Goal: Leave review/rating: Share an evaluation or opinion about a product, service, or content

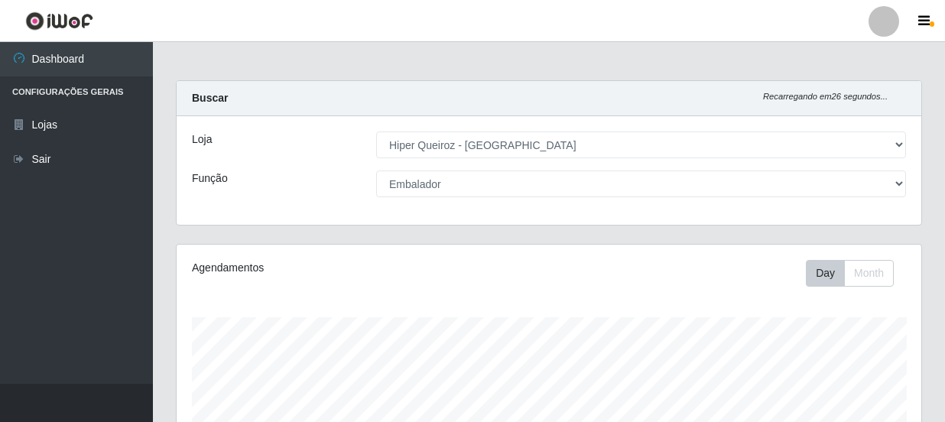
select select "513"
select select "1"
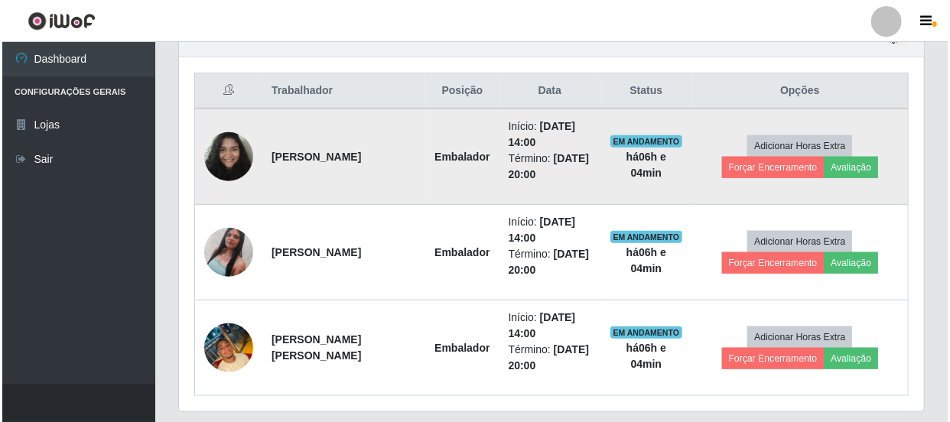
scroll to position [537, 0]
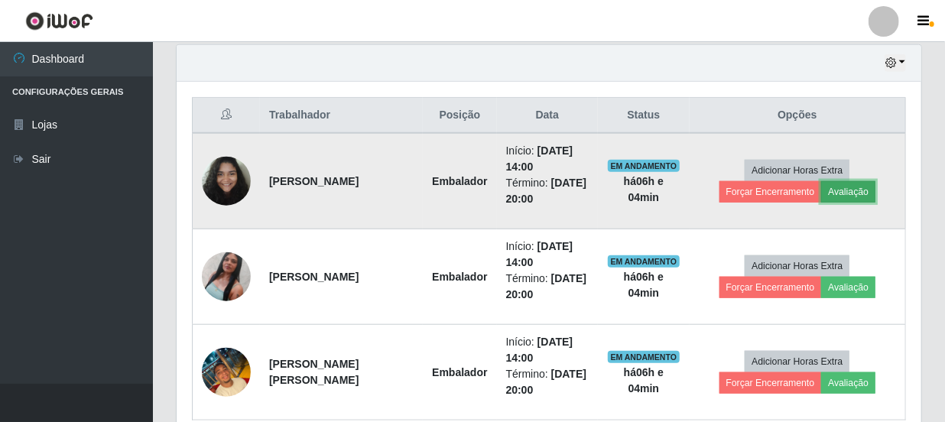
click at [843, 191] on button "Avaliação" at bounding box center [848, 191] width 54 height 21
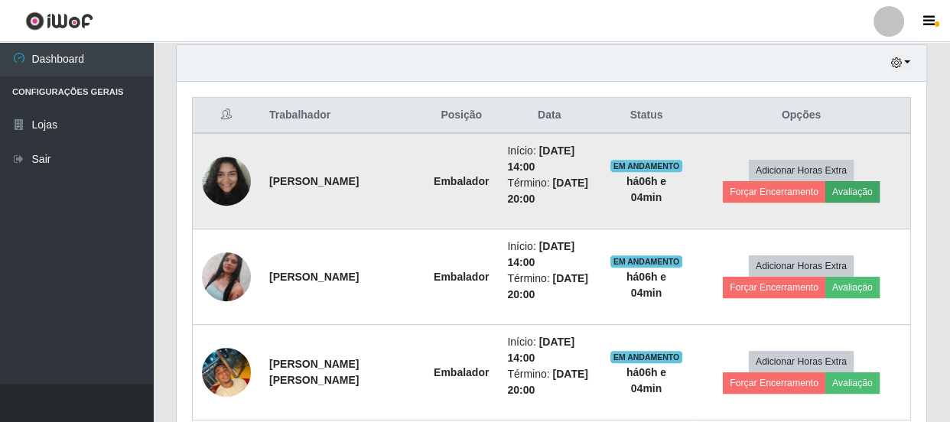
scroll to position [317, 738]
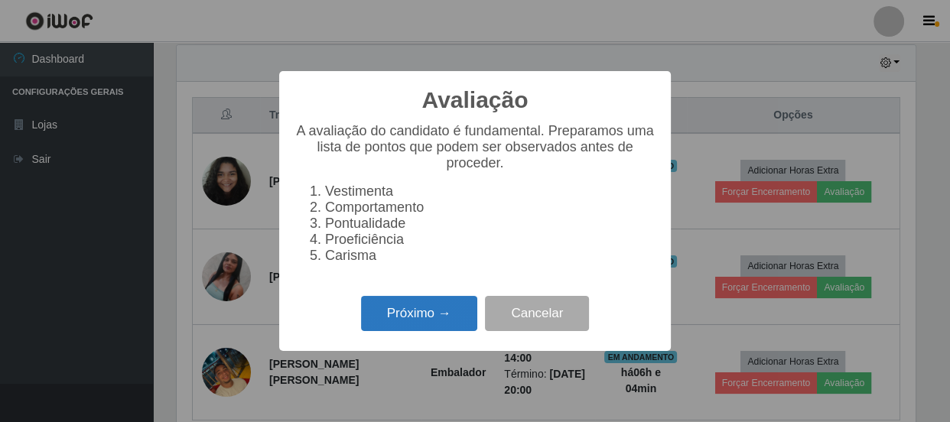
click at [439, 318] on button "Próximo →" at bounding box center [419, 314] width 116 height 36
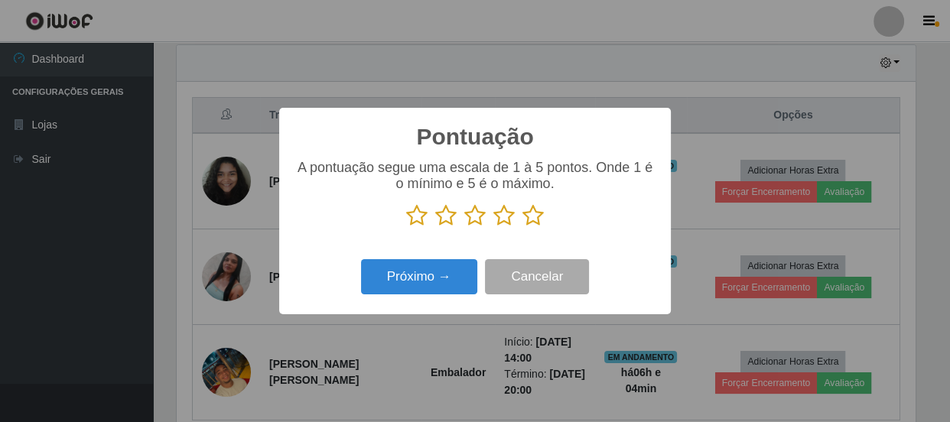
scroll to position [764406, 763984]
click at [417, 214] on icon at bounding box center [416, 215] width 21 height 23
click at [406, 227] on input "radio" at bounding box center [406, 227] width 0 height 0
click at [444, 221] on icon at bounding box center [445, 215] width 21 height 23
click at [435, 227] on input "radio" at bounding box center [435, 227] width 0 height 0
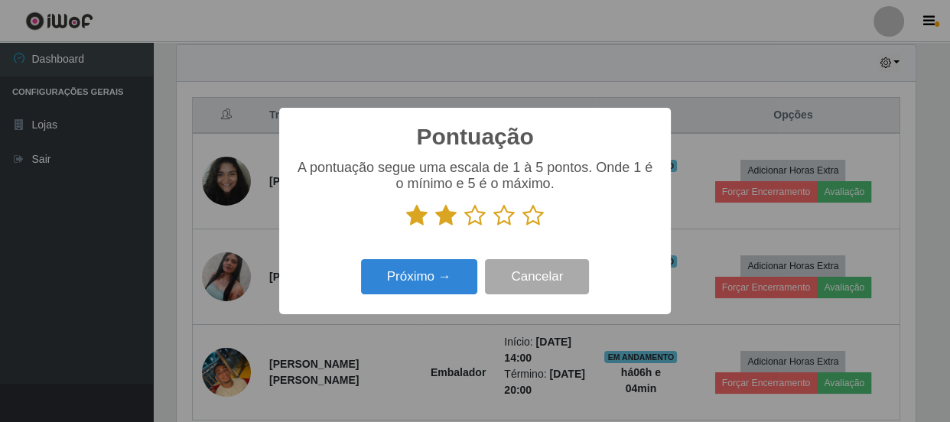
click at [479, 216] on icon at bounding box center [474, 215] width 21 height 23
click at [464, 227] on input "radio" at bounding box center [464, 227] width 0 height 0
click at [506, 216] on icon at bounding box center [503, 215] width 21 height 23
click at [493, 227] on input "radio" at bounding box center [493, 227] width 0 height 0
click at [530, 219] on icon at bounding box center [532, 215] width 21 height 23
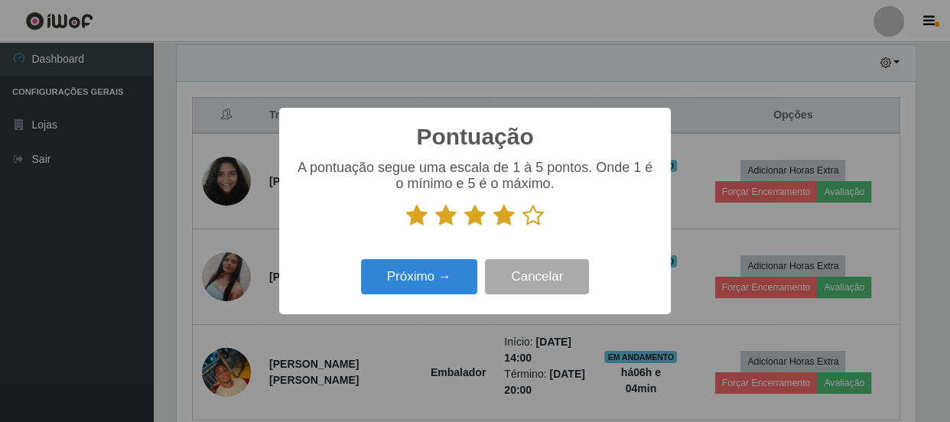
click at [522, 227] on input "radio" at bounding box center [522, 227] width 0 height 0
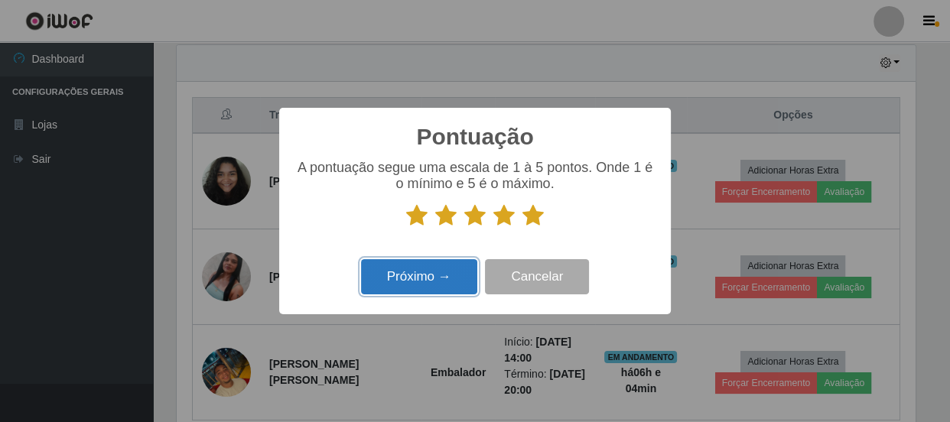
click at [431, 284] on button "Próximo →" at bounding box center [419, 277] width 116 height 36
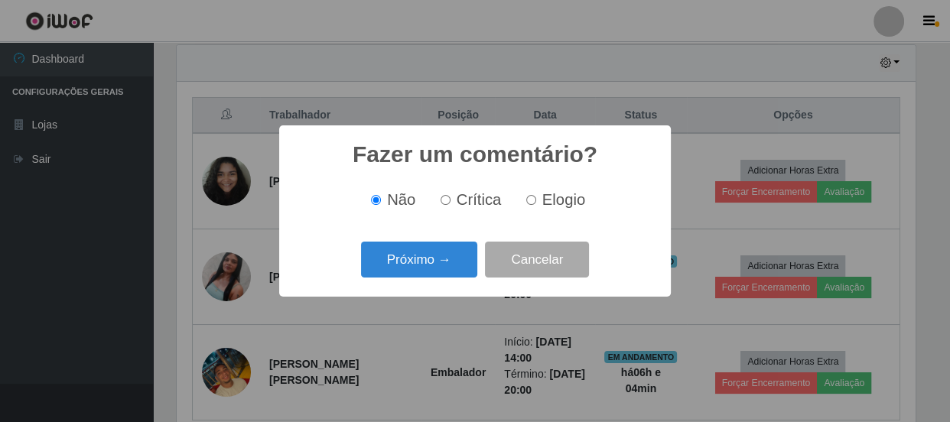
click at [532, 200] on input "Elogio" at bounding box center [531, 200] width 10 height 10
radio input "true"
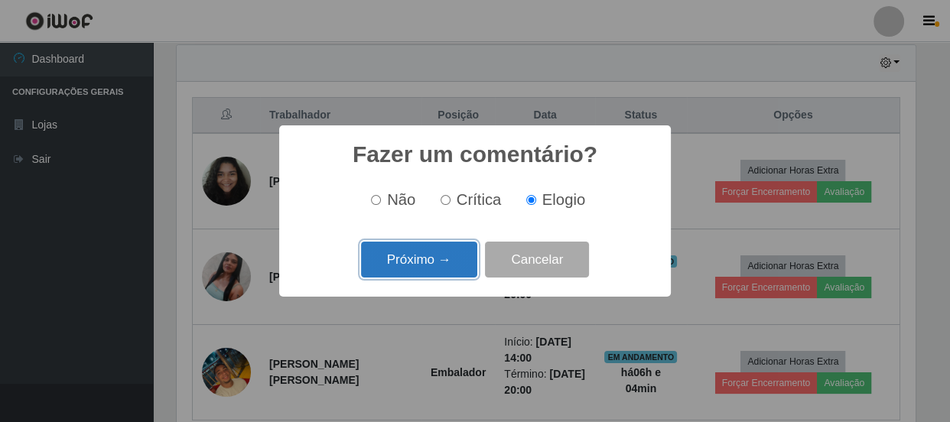
click at [444, 258] on button "Próximo →" at bounding box center [419, 260] width 116 height 36
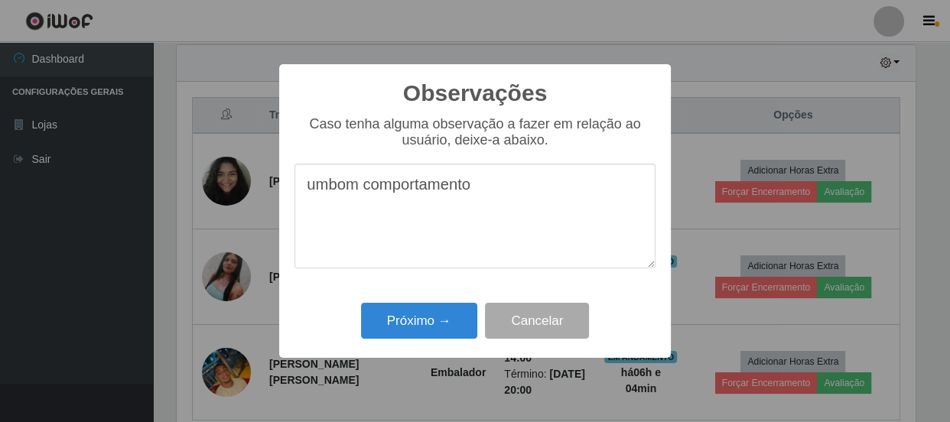
click at [327, 192] on textarea "umbom comportamento" at bounding box center [474, 216] width 361 height 105
type textarea "um bom comportamento"
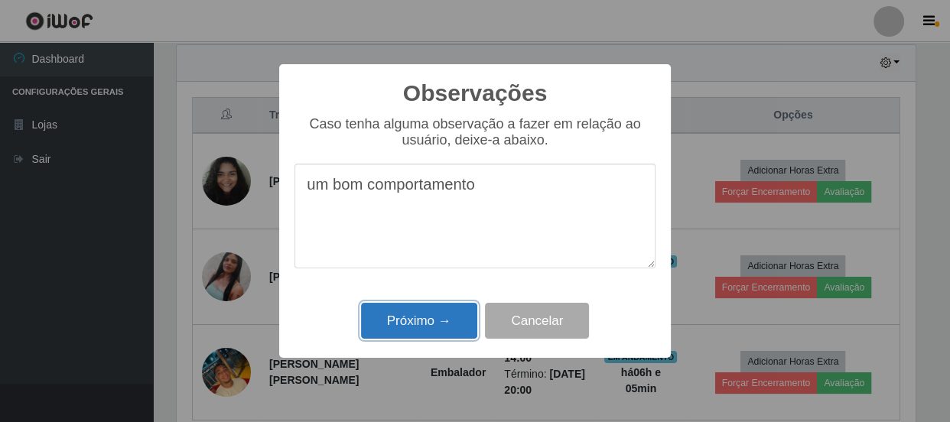
click at [417, 317] on button "Próximo →" at bounding box center [419, 321] width 116 height 36
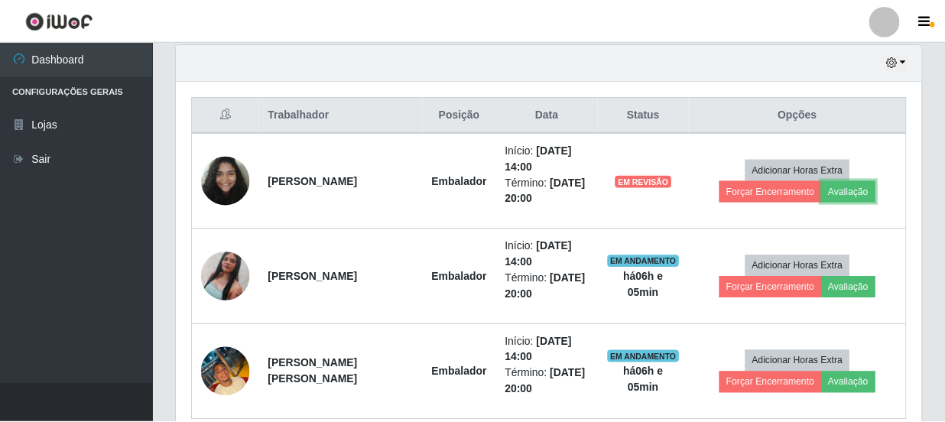
scroll to position [317, 745]
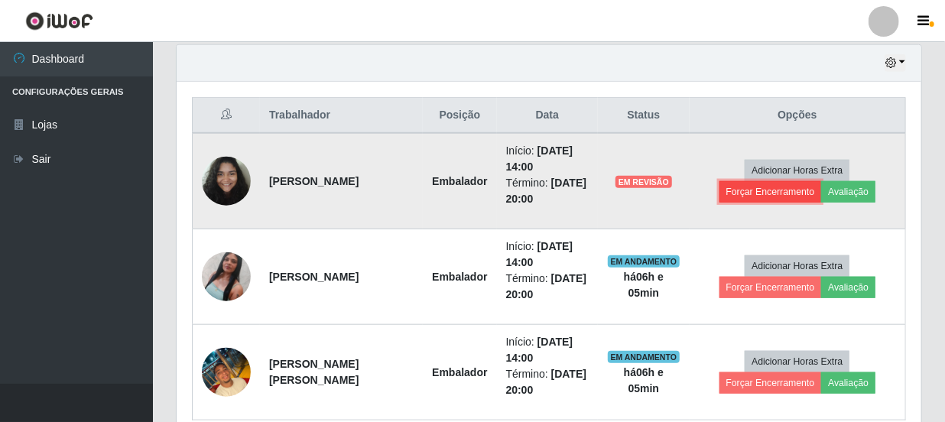
click at [775, 190] on button "Forçar Encerramento" at bounding box center [771, 191] width 102 height 21
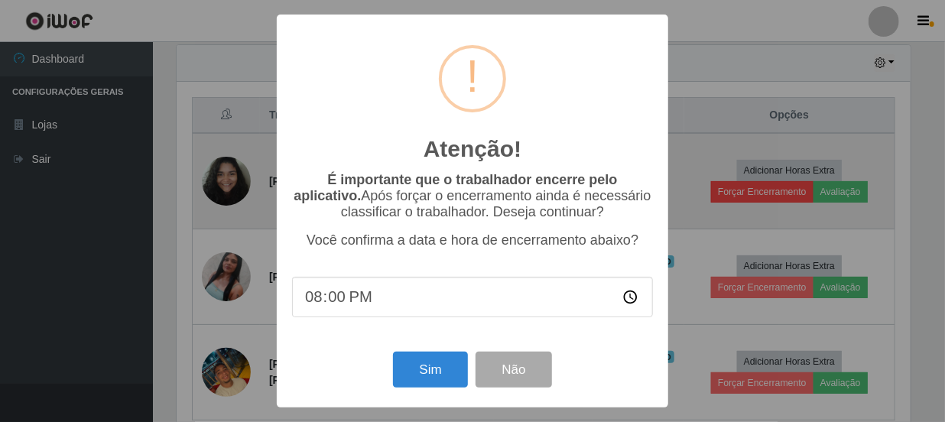
scroll to position [317, 738]
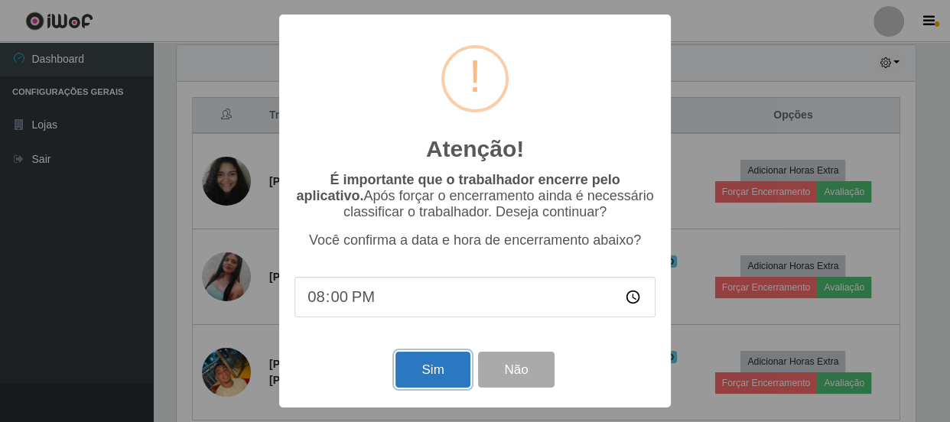
click at [411, 366] on button "Sim" at bounding box center [432, 370] width 74 height 36
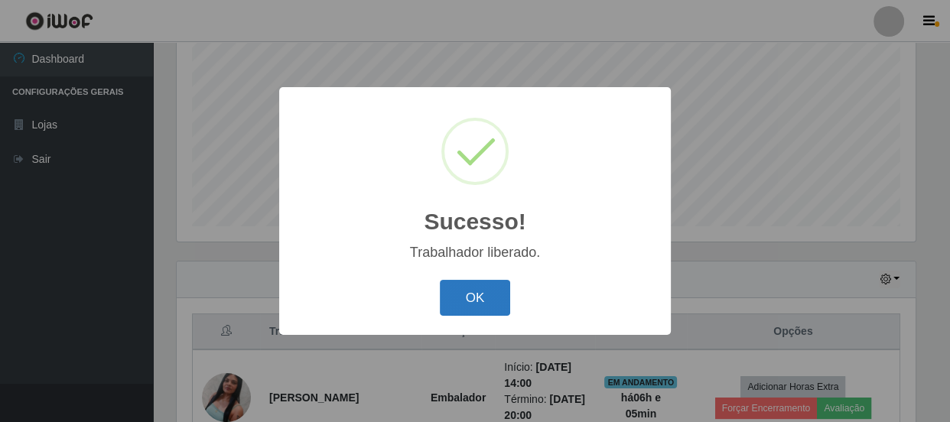
click at [472, 291] on button "OK" at bounding box center [475, 298] width 71 height 36
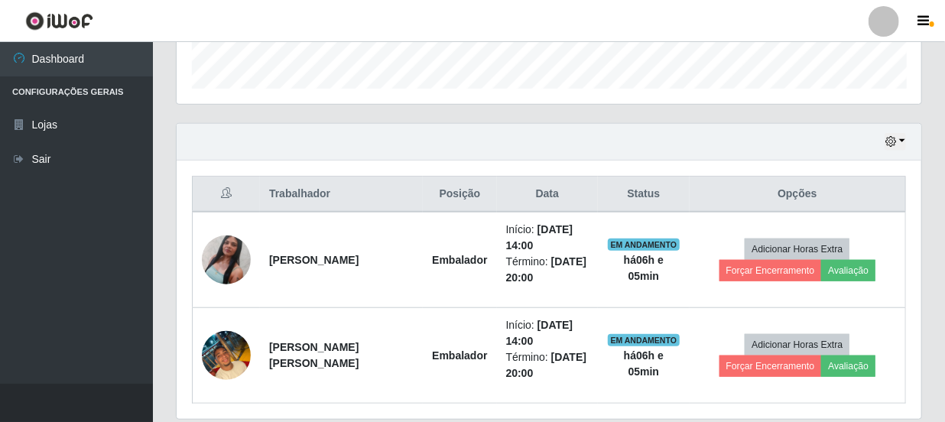
scroll to position [459, 0]
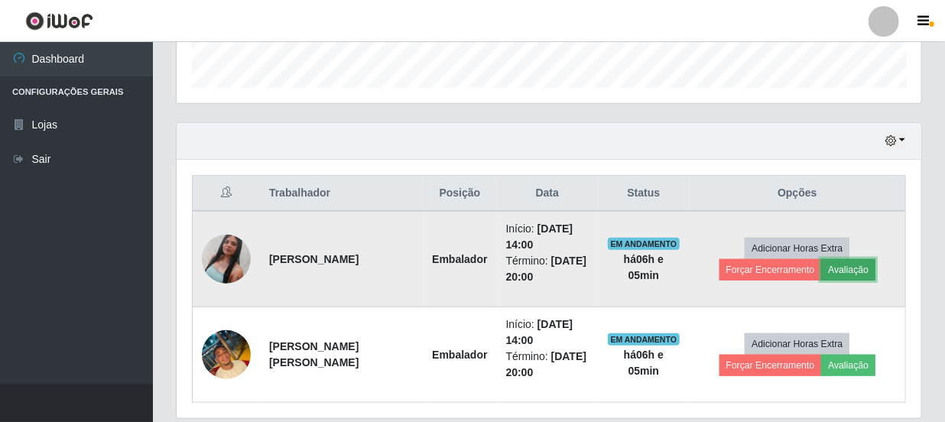
click at [843, 266] on button "Avaliação" at bounding box center [848, 269] width 54 height 21
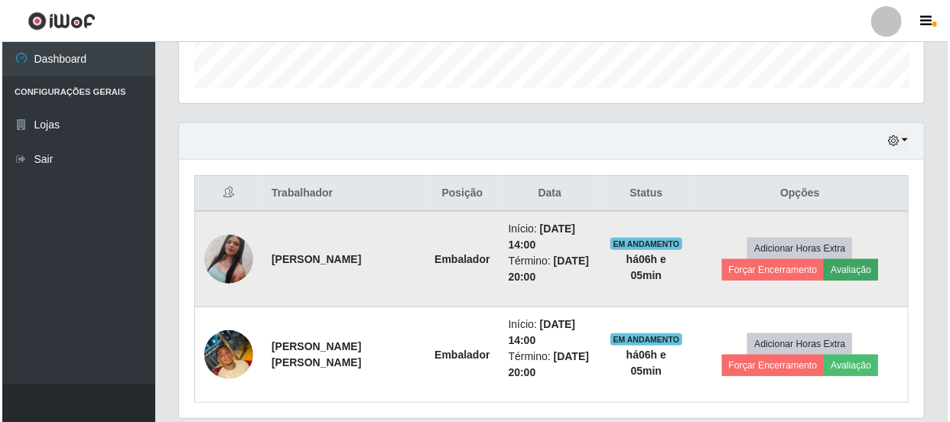
scroll to position [317, 738]
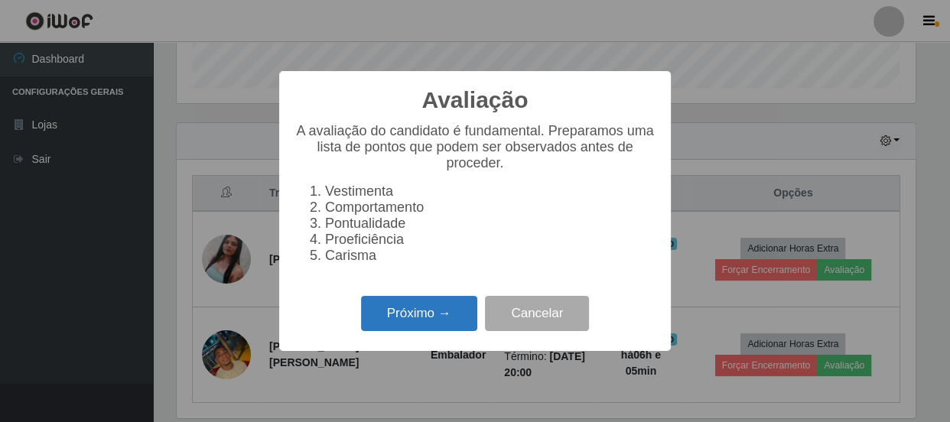
click at [447, 319] on button "Próximo →" at bounding box center [419, 314] width 116 height 36
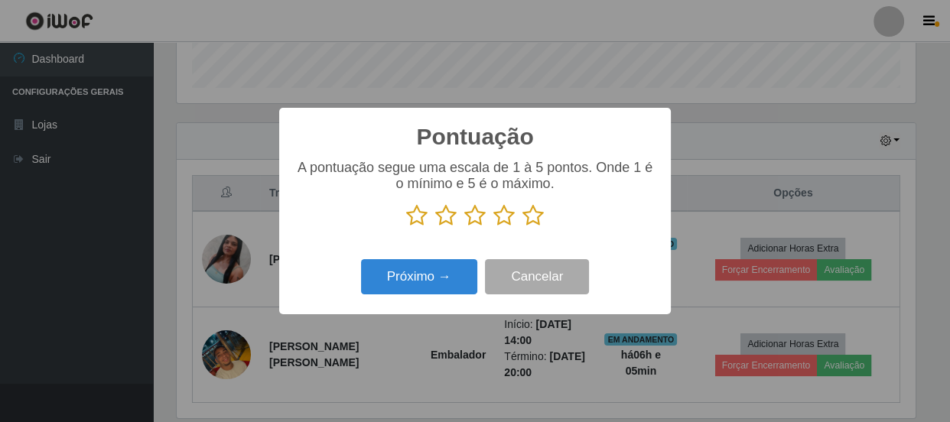
click at [418, 219] on icon at bounding box center [416, 215] width 21 height 23
click at [406, 227] on input "radio" at bounding box center [406, 227] width 0 height 0
click at [444, 220] on icon at bounding box center [445, 215] width 21 height 23
click at [435, 227] on input "radio" at bounding box center [435, 227] width 0 height 0
click at [473, 219] on icon at bounding box center [474, 215] width 21 height 23
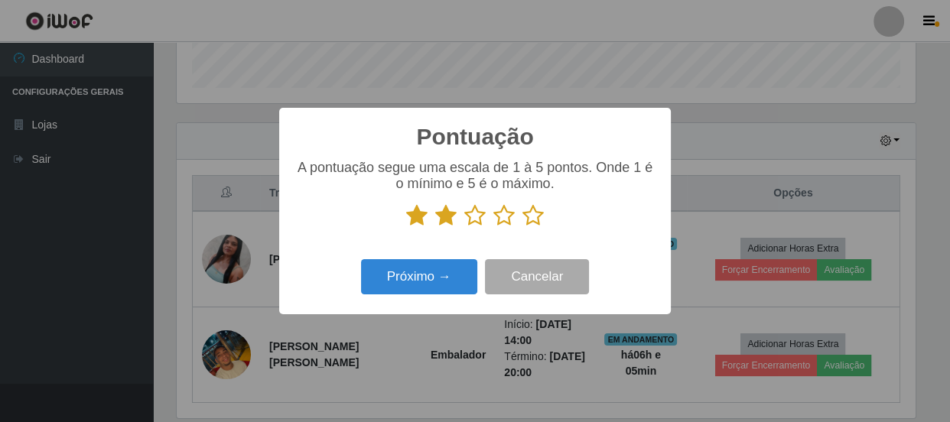
click at [464, 227] on input "radio" at bounding box center [464, 227] width 0 height 0
click at [505, 222] on icon at bounding box center [503, 215] width 21 height 23
click at [493, 227] on input "radio" at bounding box center [493, 227] width 0 height 0
click at [532, 220] on icon at bounding box center [532, 215] width 21 height 23
click at [522, 227] on input "radio" at bounding box center [522, 227] width 0 height 0
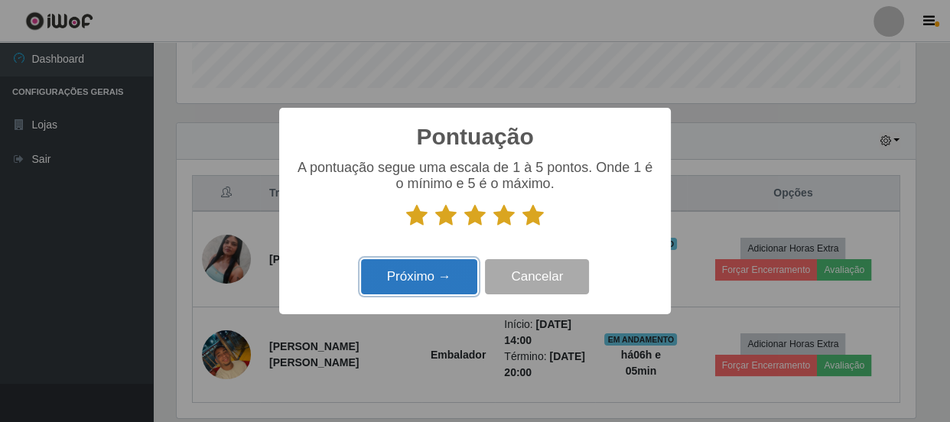
click at [453, 283] on button "Próximo →" at bounding box center [419, 277] width 116 height 36
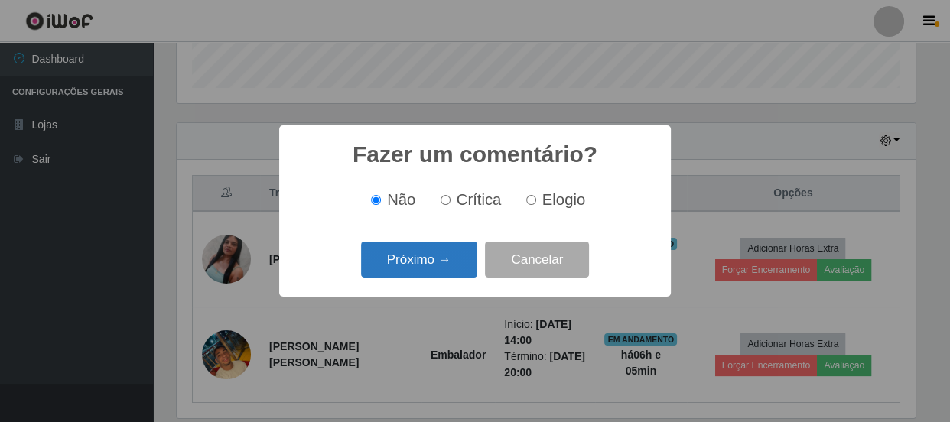
click at [470, 265] on button "Próximo →" at bounding box center [419, 260] width 116 height 36
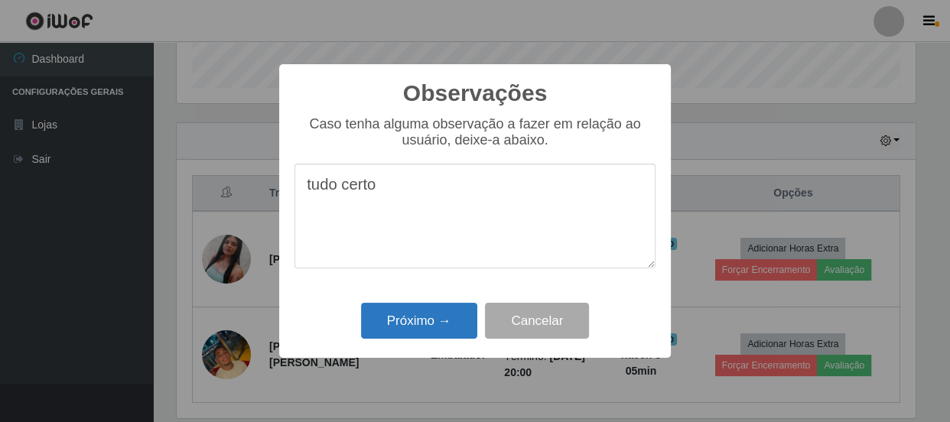
type textarea "tudo certo"
click at [411, 317] on button "Próximo →" at bounding box center [419, 321] width 116 height 36
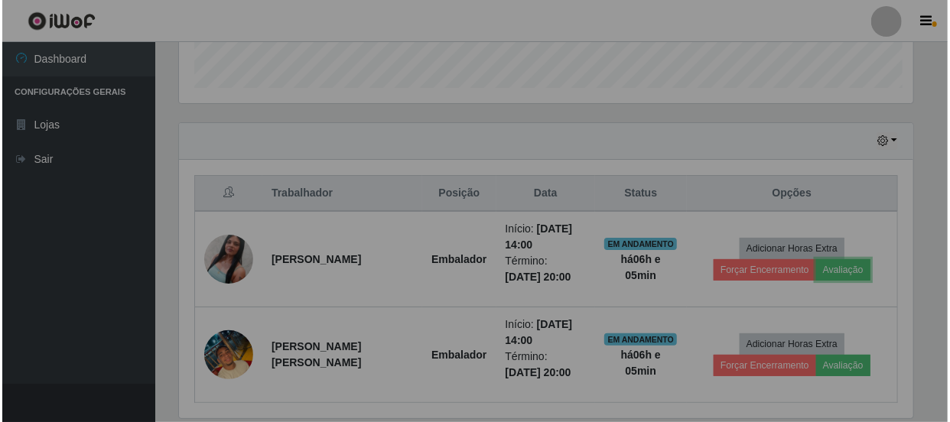
scroll to position [317, 745]
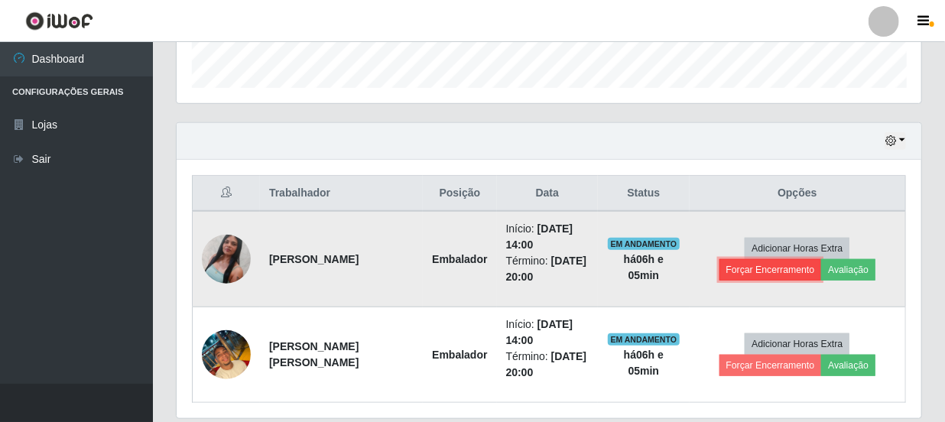
click at [815, 262] on button "Forçar Encerramento" at bounding box center [771, 269] width 102 height 21
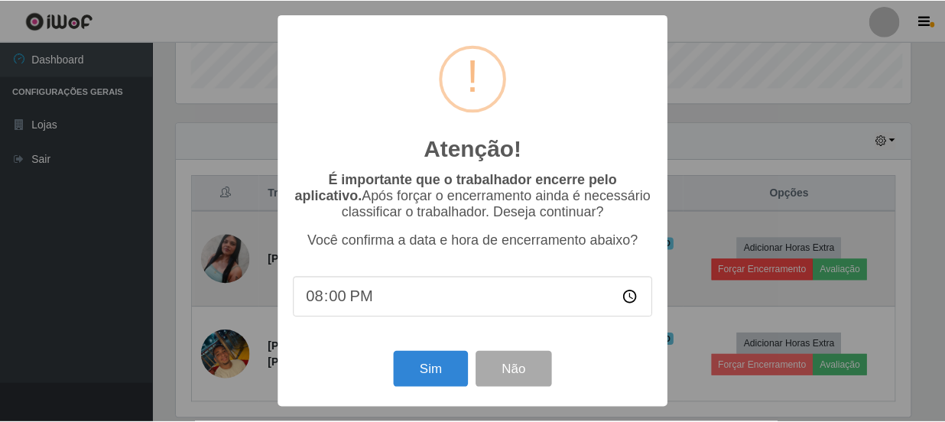
scroll to position [317, 738]
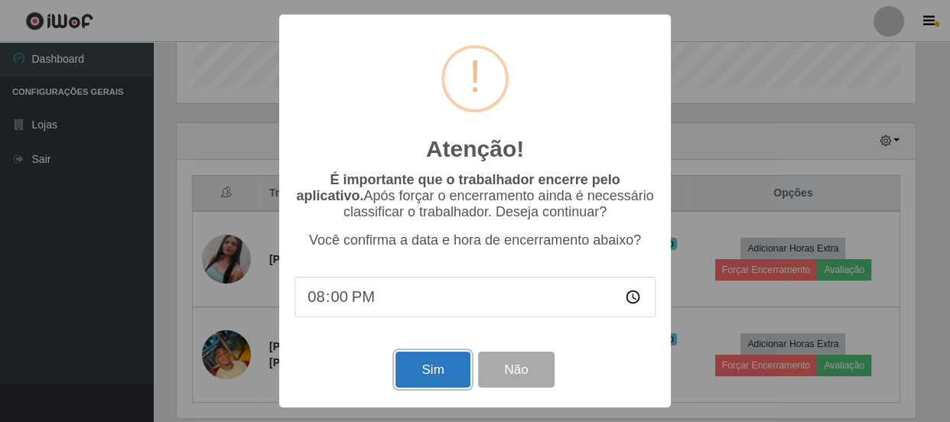
click at [450, 366] on button "Sim" at bounding box center [432, 370] width 74 height 36
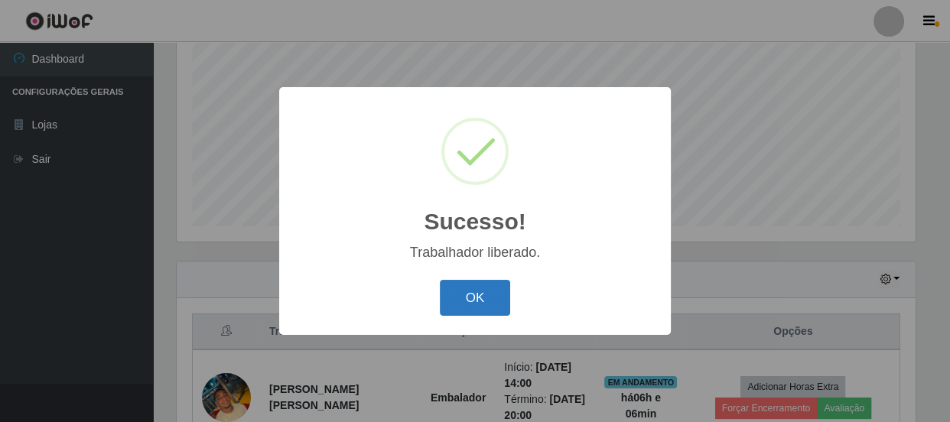
click at [459, 297] on button "OK" at bounding box center [475, 298] width 71 height 36
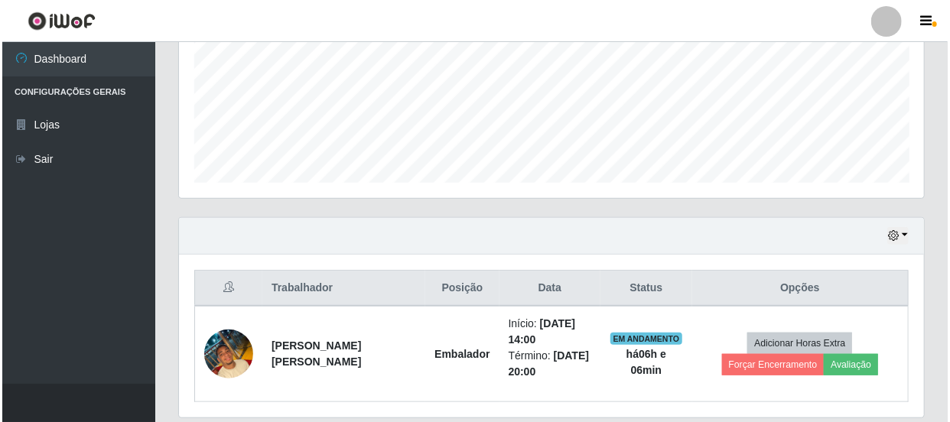
scroll to position [415, 0]
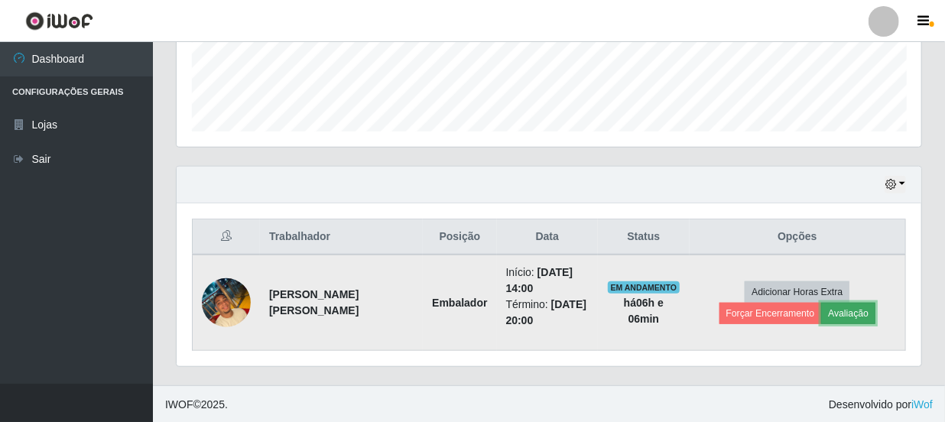
click at [836, 310] on button "Avaliação" at bounding box center [848, 313] width 54 height 21
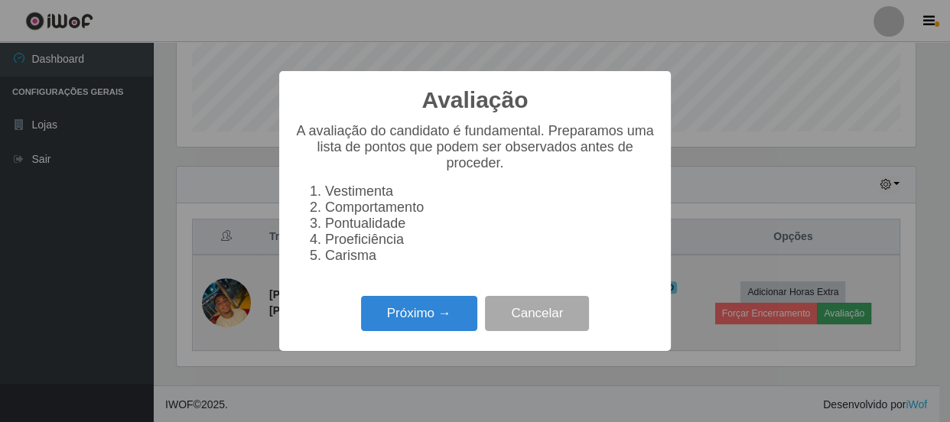
scroll to position [0, 0]
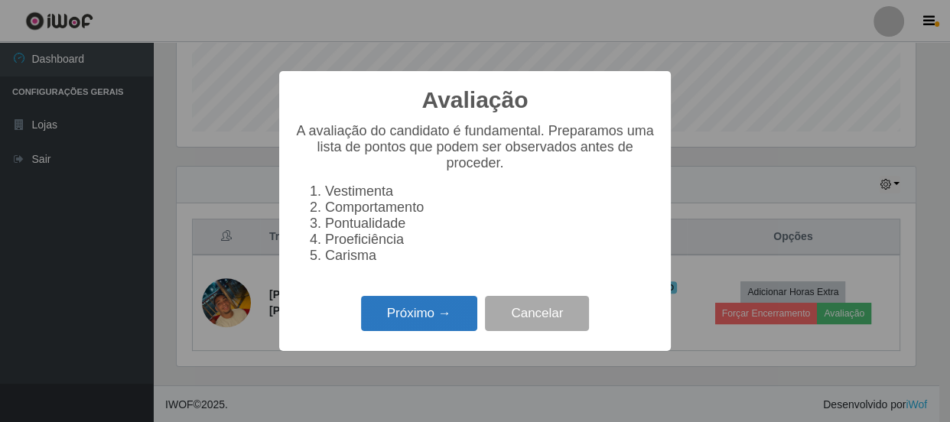
click at [463, 328] on button "Próximo →" at bounding box center [419, 314] width 116 height 36
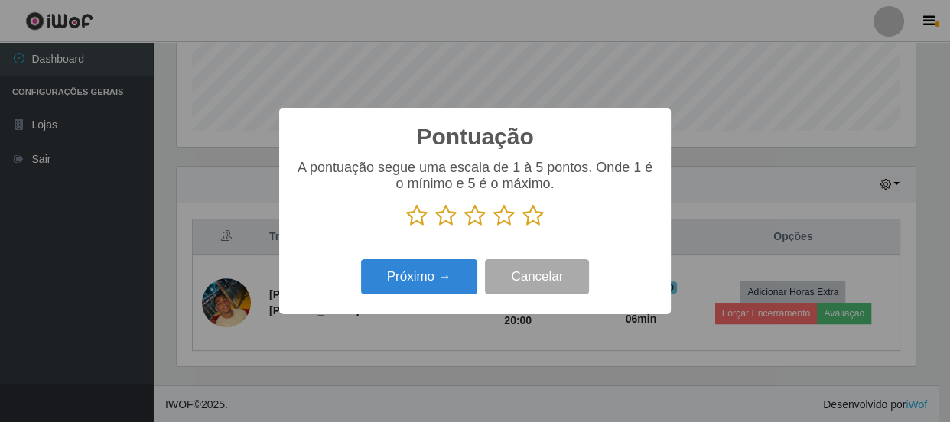
click at [412, 223] on icon at bounding box center [416, 215] width 21 height 23
click at [406, 227] on input "radio" at bounding box center [406, 227] width 0 height 0
drag, startPoint x: 446, startPoint y: 217, endPoint x: 481, endPoint y: 217, distance: 35.2
click at [447, 216] on icon at bounding box center [445, 215] width 21 height 23
click at [435, 227] on input "radio" at bounding box center [435, 227] width 0 height 0
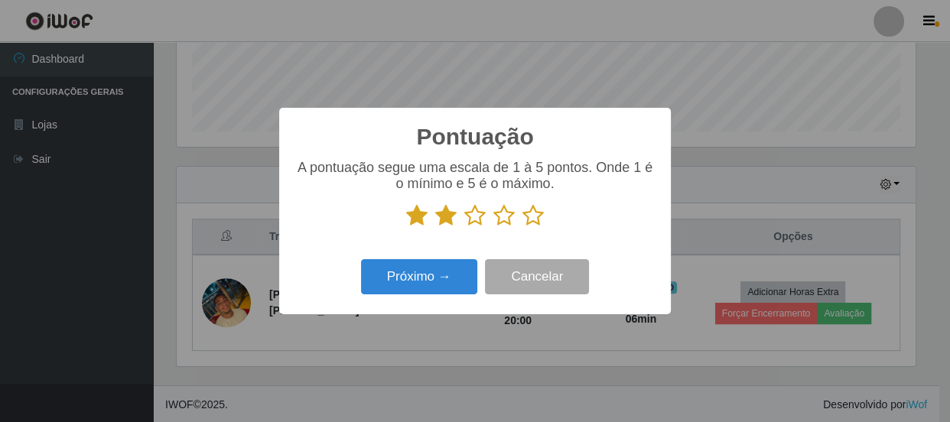
click at [487, 216] on p at bounding box center [474, 215] width 361 height 23
click at [477, 216] on icon at bounding box center [474, 215] width 21 height 23
click at [464, 227] on input "radio" at bounding box center [464, 227] width 0 height 0
click at [507, 214] on icon at bounding box center [503, 215] width 21 height 23
click at [493, 227] on input "radio" at bounding box center [493, 227] width 0 height 0
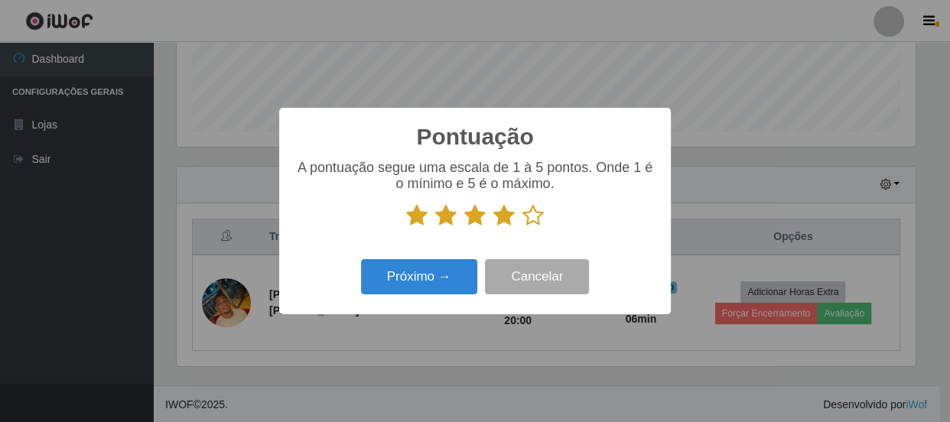
click at [541, 214] on icon at bounding box center [532, 215] width 21 height 23
click at [522, 227] on input "radio" at bounding box center [522, 227] width 0 height 0
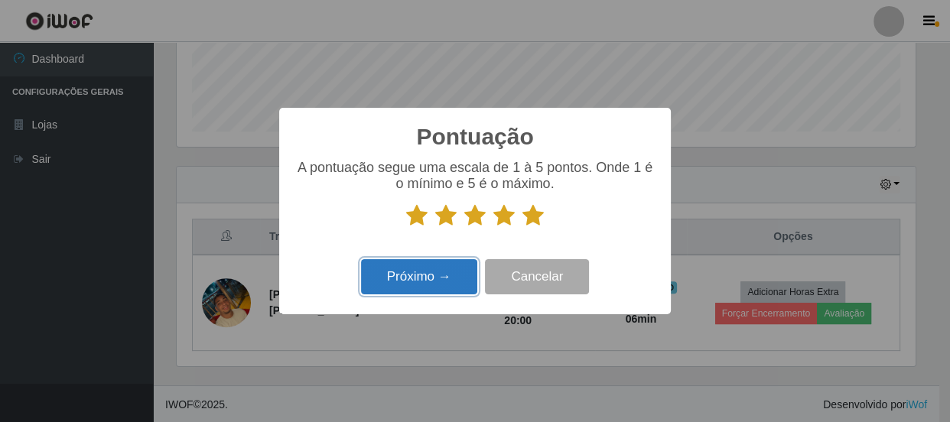
click at [453, 278] on button "Próximo →" at bounding box center [419, 277] width 116 height 36
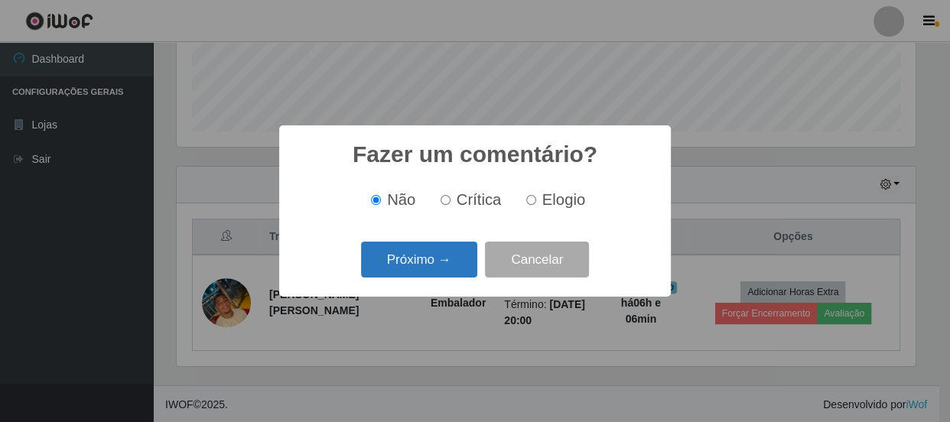
click at [446, 258] on button "Próximo →" at bounding box center [419, 260] width 116 height 36
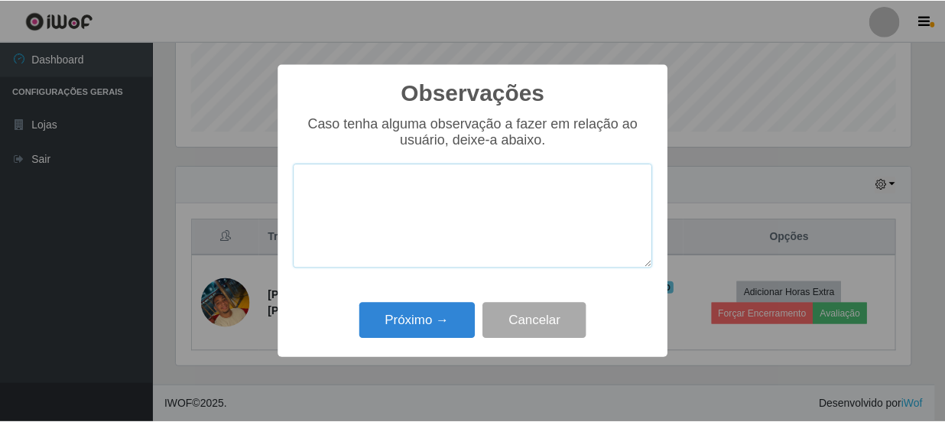
scroll to position [764406, 763984]
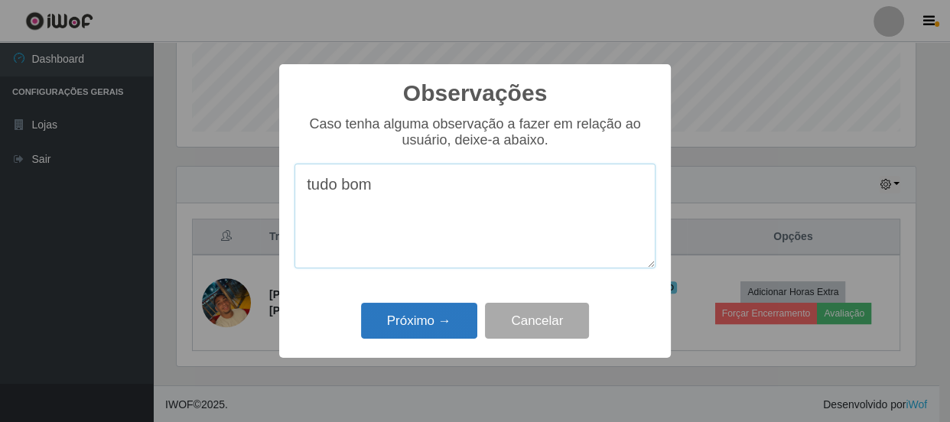
type textarea "tudo bom"
click at [460, 326] on button "Próximo →" at bounding box center [419, 321] width 116 height 36
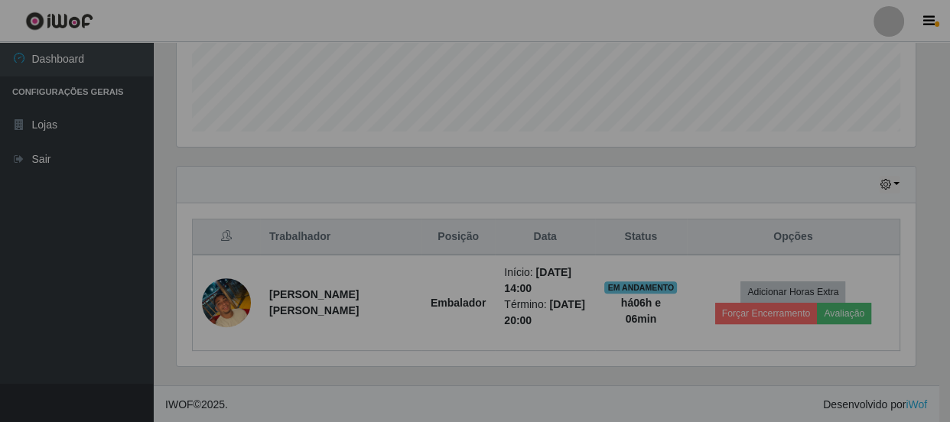
click at [460, 326] on td "Embalador" at bounding box center [457, 303] width 73 height 96
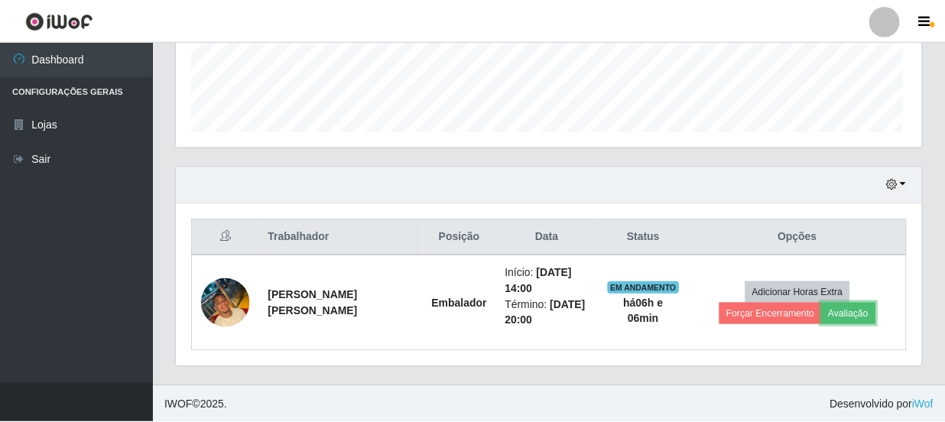
scroll to position [317, 745]
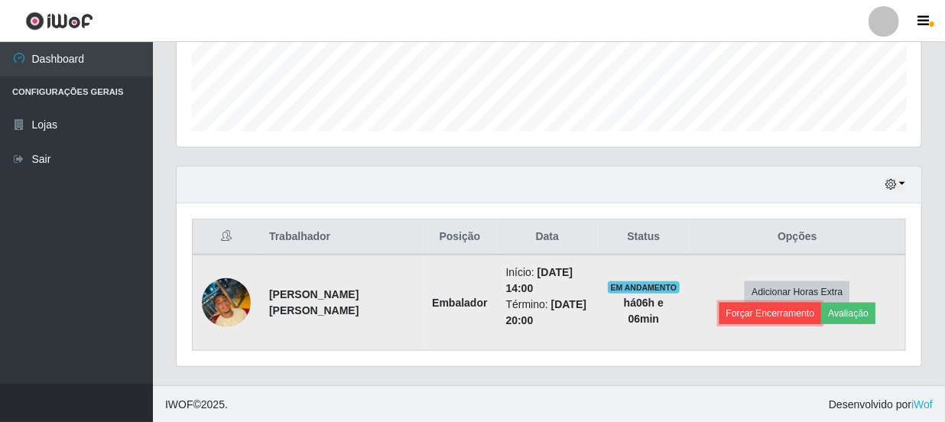
click at [807, 318] on button "Forçar Encerramento" at bounding box center [771, 313] width 102 height 21
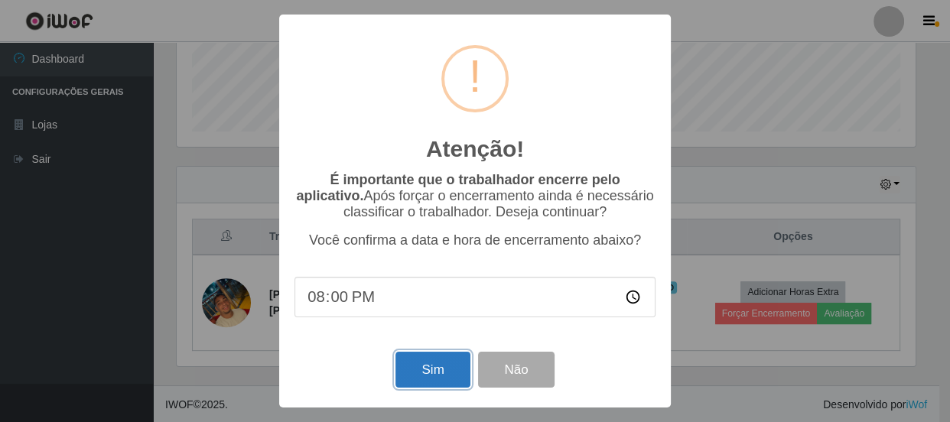
click at [416, 366] on button "Sim" at bounding box center [432, 370] width 74 height 36
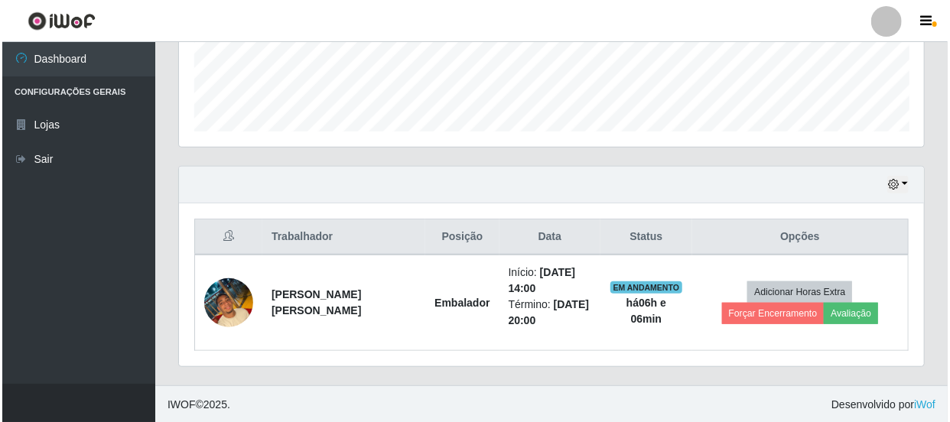
scroll to position [320, 0]
